Goal: Register for event/course

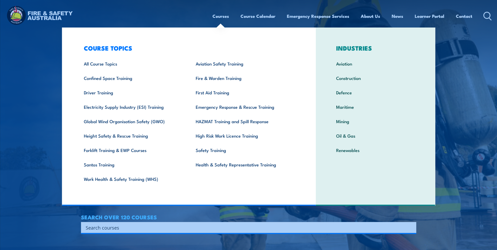
click at [219, 16] on link "Courses" at bounding box center [220, 16] width 16 height 14
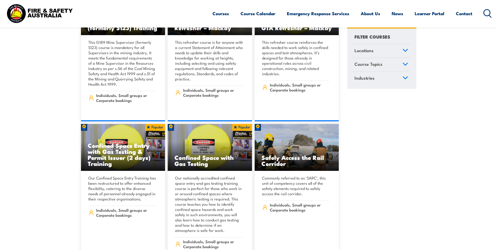
scroll to position [550, 0]
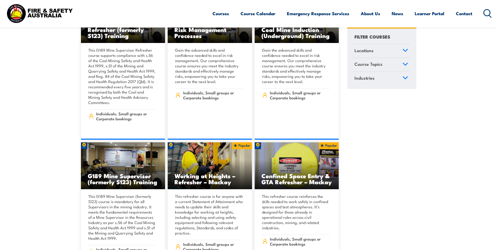
click at [407, 64] on icon at bounding box center [405, 64] width 6 height 4
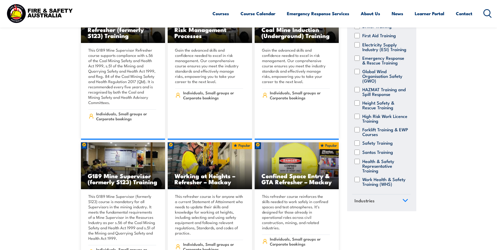
scroll to position [97, 0]
click at [357, 159] on input "Health & Safety Representative Training" at bounding box center [356, 161] width 5 height 5
checkbox input "true"
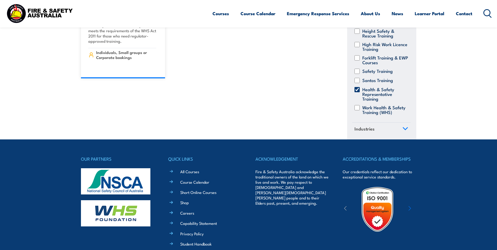
scroll to position [97, 0]
click at [356, 105] on input "Work Health & Safety Training (WHS)" at bounding box center [356, 107] width 5 height 5
checkbox input "true"
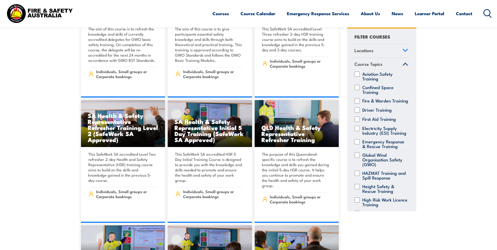
scroll to position [314, 0]
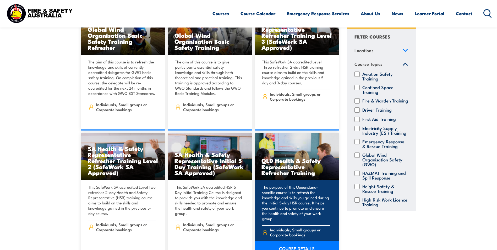
click at [299, 243] on link "COURSE DETAILS" at bounding box center [296, 248] width 84 height 15
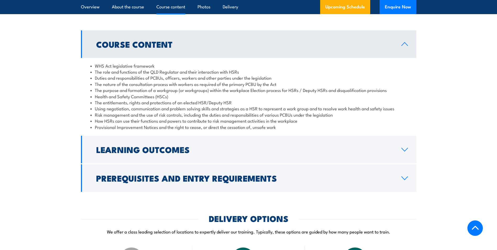
scroll to position [497, 0]
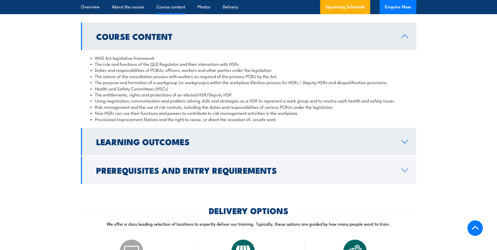
click at [406, 151] on link "Learning Outcomes" at bounding box center [248, 141] width 335 height 27
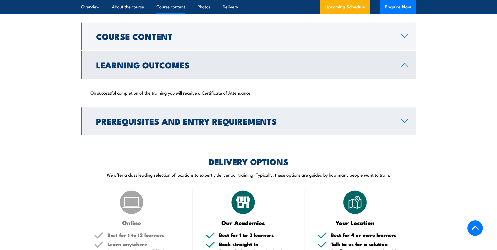
click at [402, 135] on link "Prerequisites and Entry Requirements" at bounding box center [248, 120] width 335 height 27
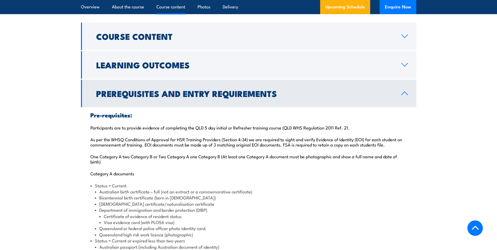
click at [404, 107] on link "Prerequisites and Entry Requirements" at bounding box center [248, 93] width 335 height 27
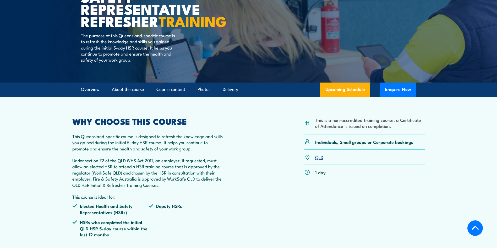
scroll to position [79, 0]
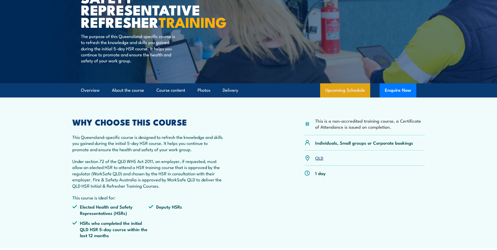
click at [348, 97] on link "Upcoming Schedule" at bounding box center [345, 90] width 50 height 14
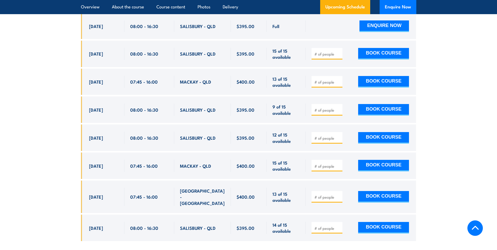
scroll to position [893, 0]
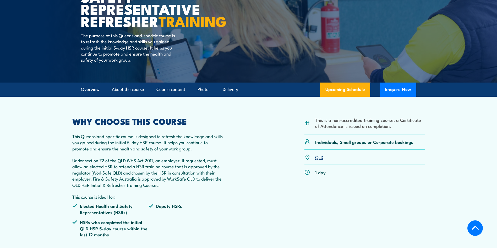
scroll to position [79, 0]
